Goal: Task Accomplishment & Management: Manage account settings

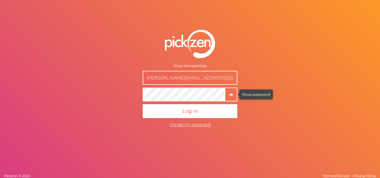
click at [233, 96] on icon "button" at bounding box center [231, 95] width 4 height 4
click at [233, 95] on icon "button" at bounding box center [231, 95] width 4 height 4
click at [230, 96] on icon "button" at bounding box center [231, 95] width 4 height 4
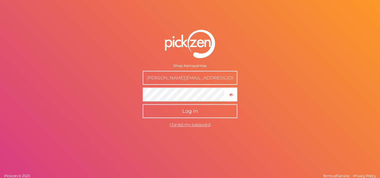
click at [202, 110] on button "Log in" at bounding box center [190, 111] width 94 height 14
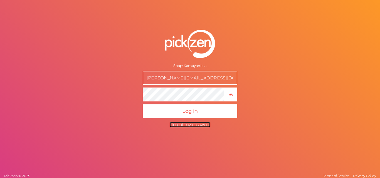
click at [184, 126] on span "I forgot my password" at bounding box center [189, 124] width 41 height 5
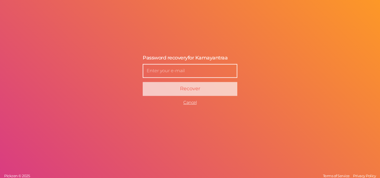
click at [178, 75] on input "text" at bounding box center [190, 71] width 94 height 14
type input "[PERSON_NAME][EMAIL_ADDRESS][DOMAIN_NAME]"
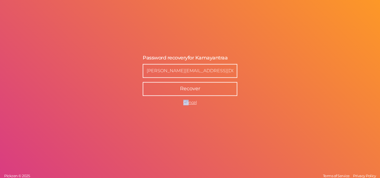
drag, startPoint x: 188, startPoint y: 98, endPoint x: 185, endPoint y: 91, distance: 7.7
click at [185, 91] on span "Recover Cancel" at bounding box center [190, 93] width 94 height 23
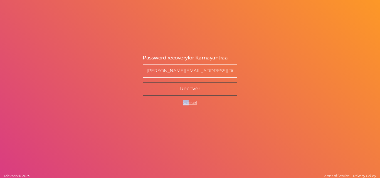
click at [196, 90] on span "Recover" at bounding box center [190, 89] width 20 height 6
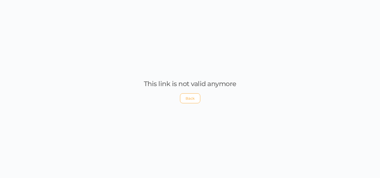
click at [185, 97] on button "Back" at bounding box center [190, 98] width 20 height 10
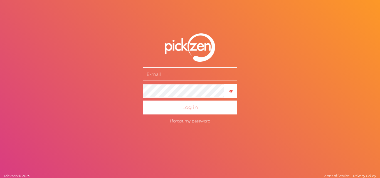
click at [181, 69] on input "text" at bounding box center [190, 74] width 94 height 14
type input "[PERSON_NAME][EMAIL_ADDRESS][DOMAIN_NAME]"
